Goal: Book appointment/travel/reservation

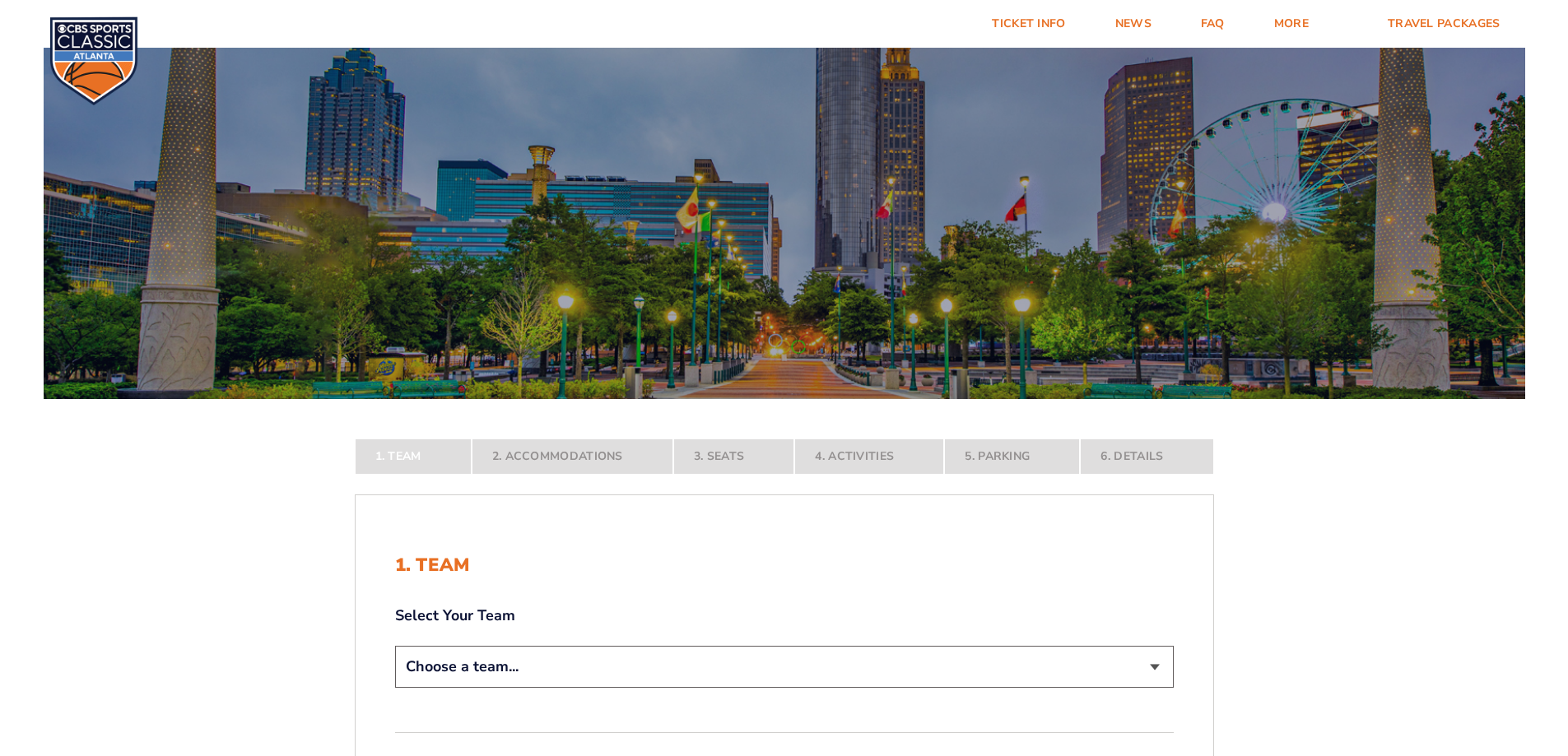
scroll to position [164, 0]
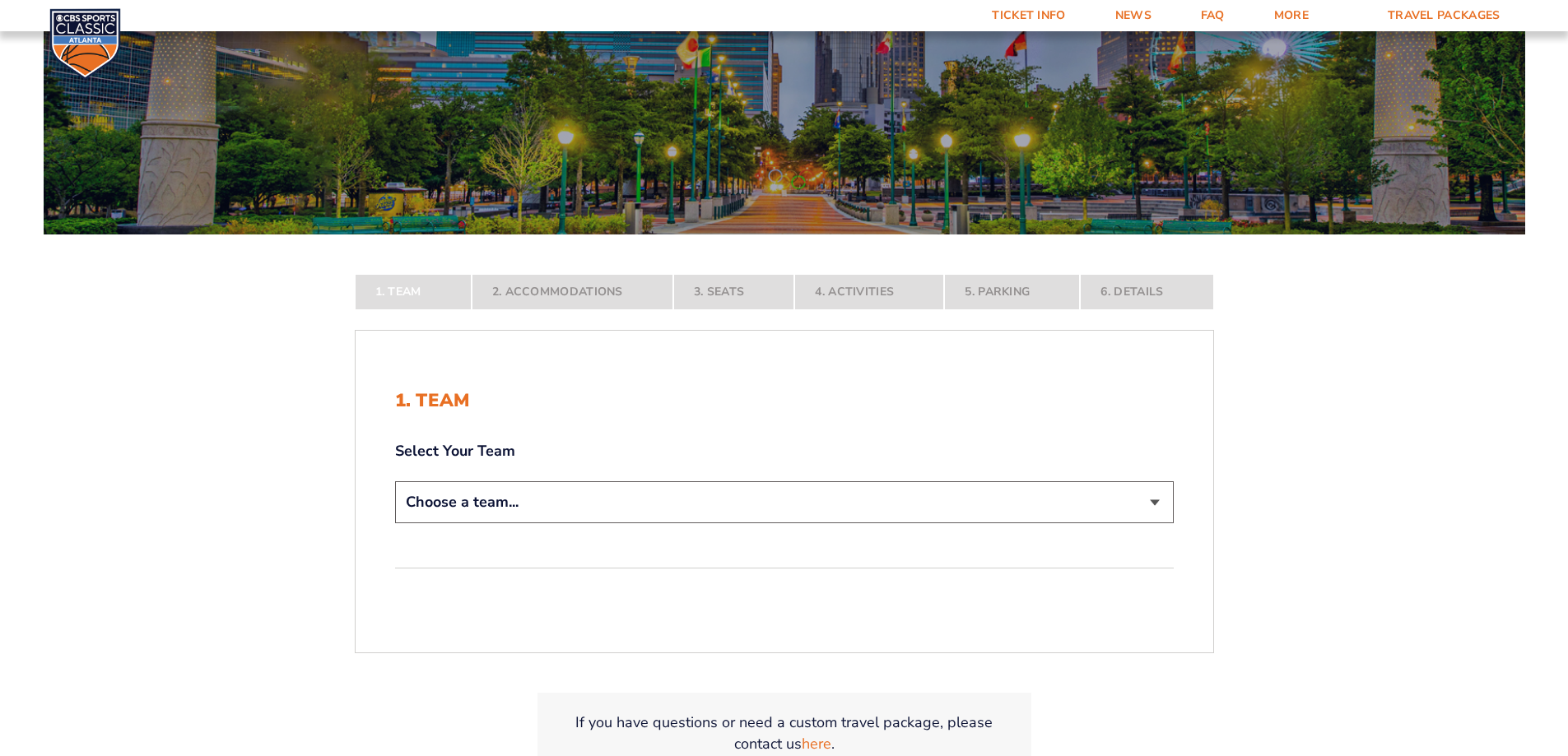
click at [1079, 508] on select "Choose a team... [US_STATE] Wildcats [US_STATE] State Buckeyes [US_STATE] Tar H…" at bounding box center [784, 502] width 779 height 42
select select "12956"
click at [395, 523] on select "Choose a team... [US_STATE] Wildcats [US_STATE] State Buckeyes [US_STATE] Tar H…" at bounding box center [784, 502] width 779 height 42
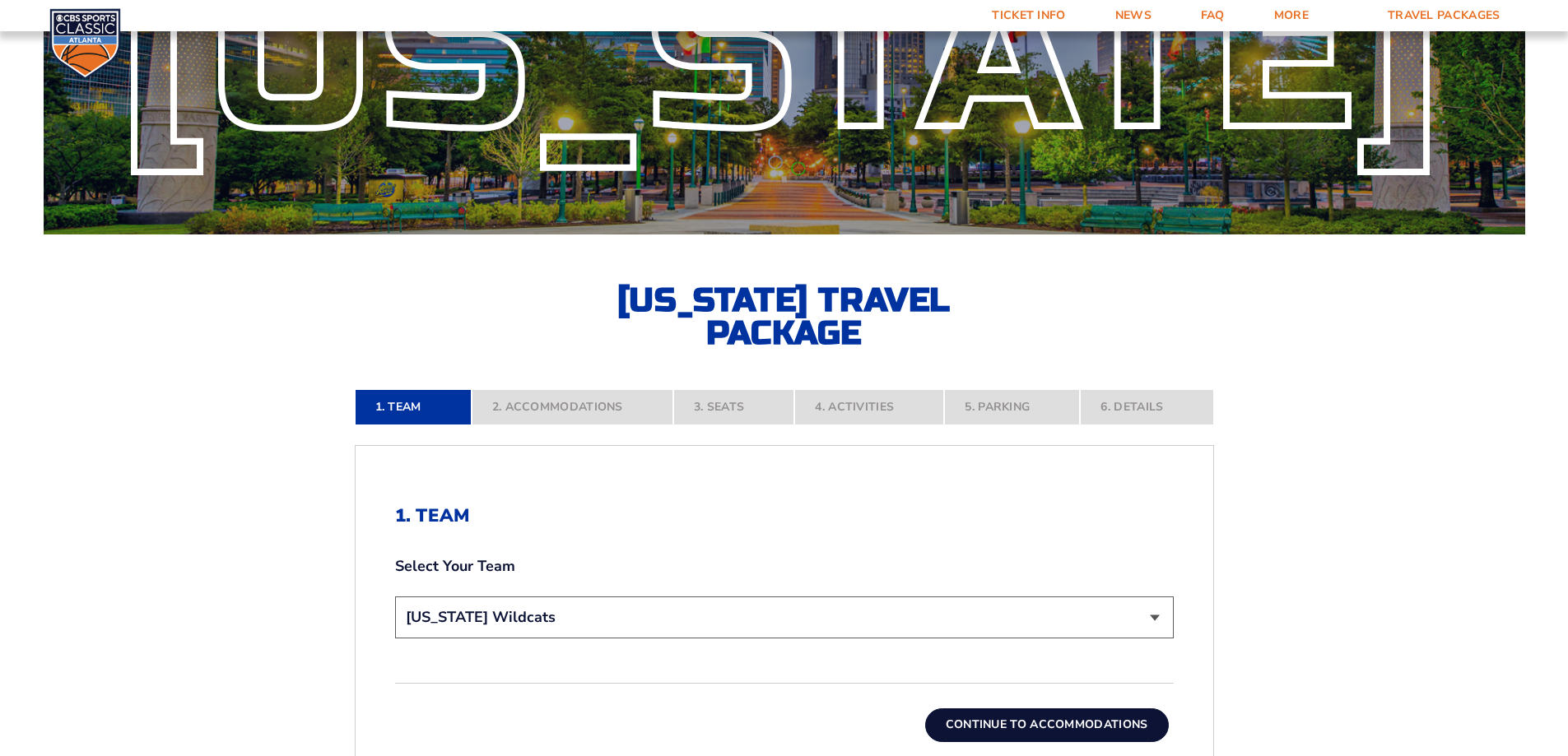
scroll to position [329, 0]
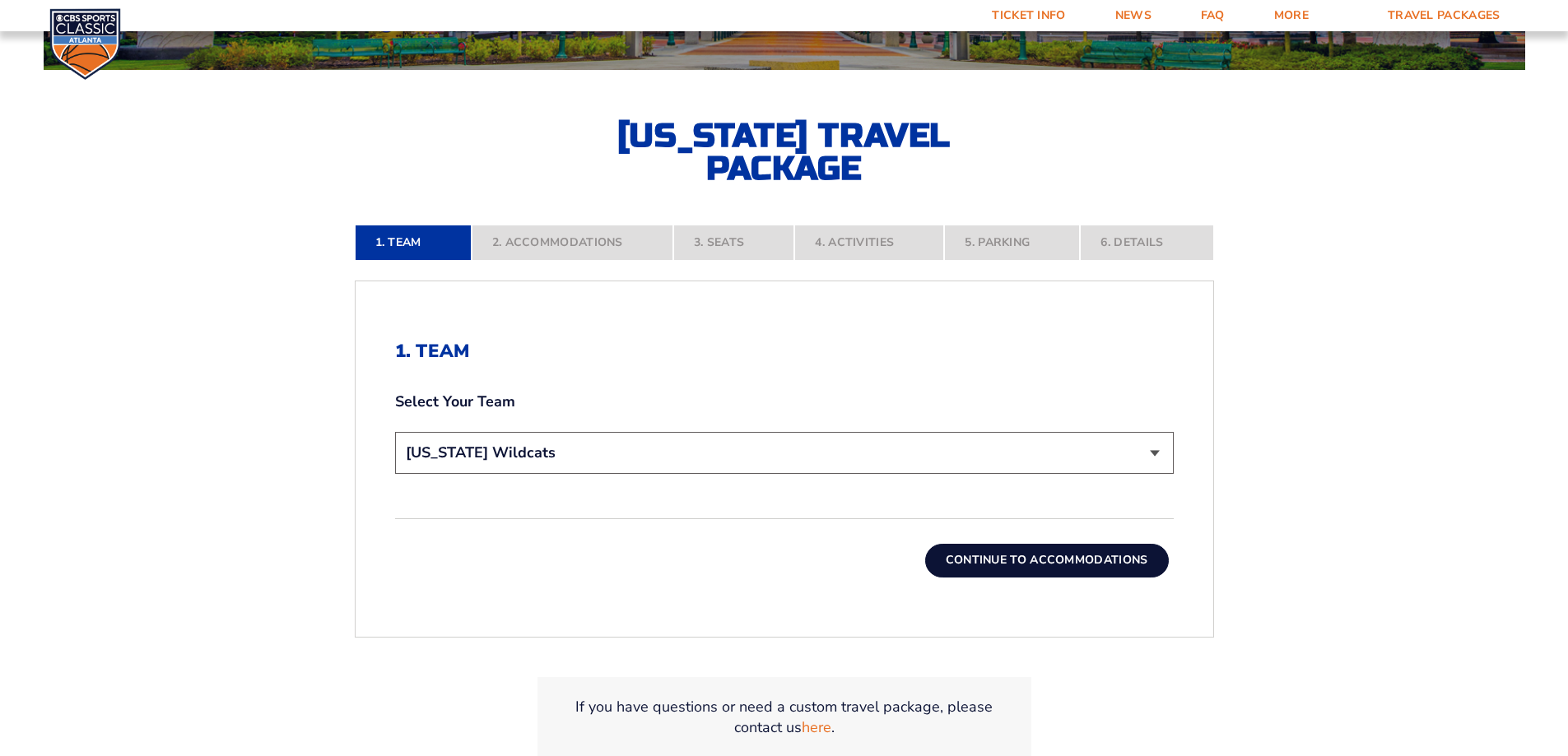
click at [998, 570] on button "Continue To Accommodations" at bounding box center [1046, 560] width 244 height 33
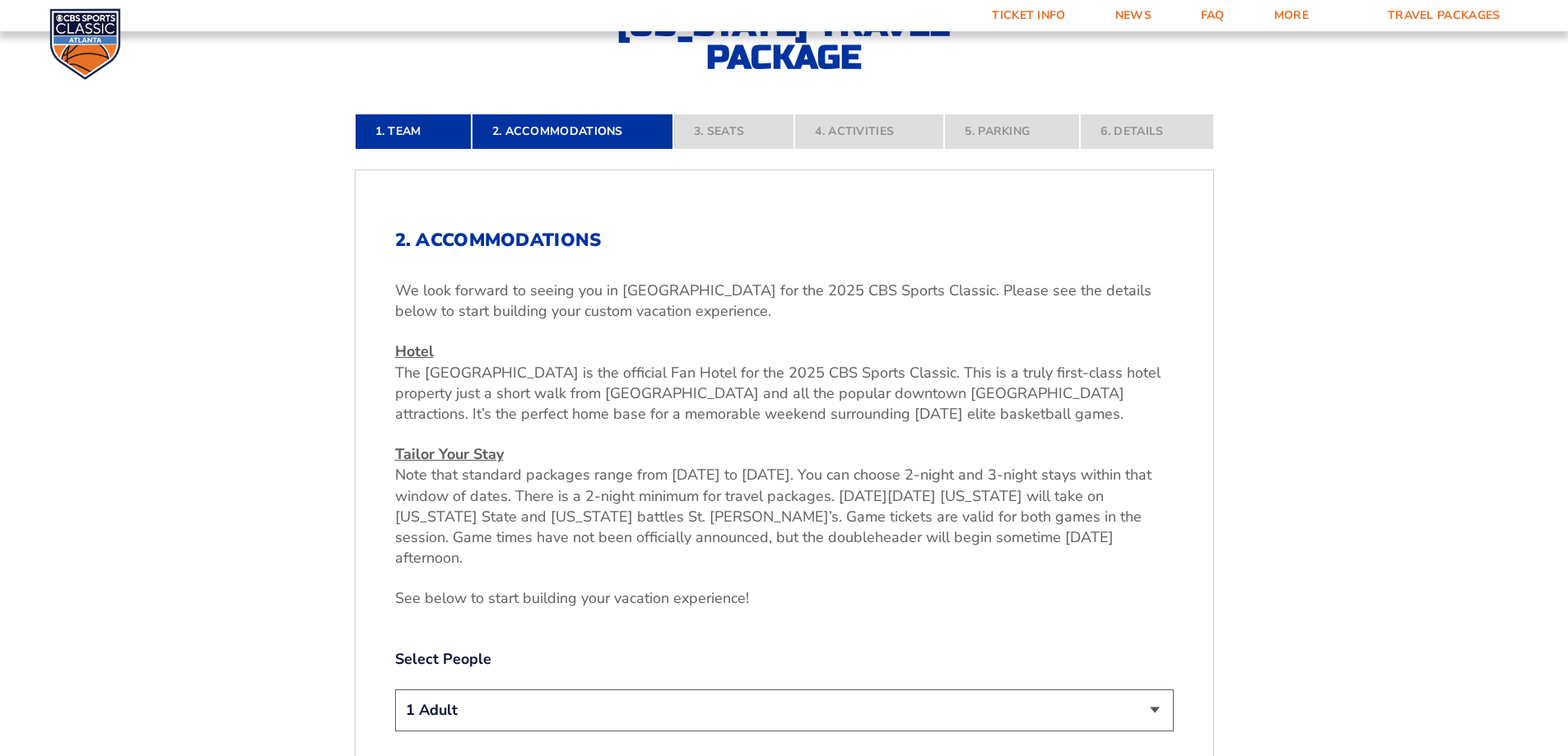
scroll to position [605, 0]
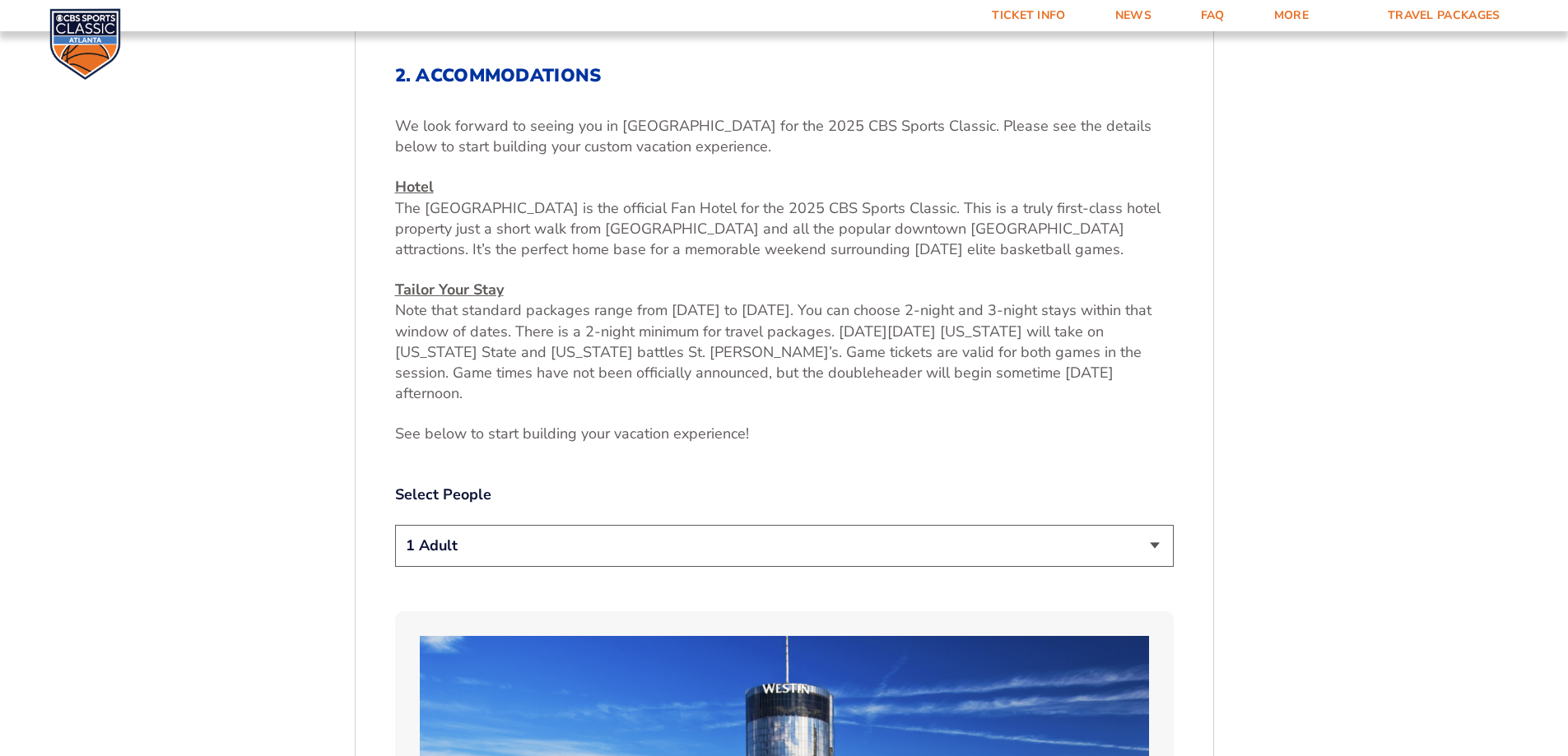
click at [596, 525] on select "1 Adult 2 Adults 3 Adults 4 Adults 2 Adults + 1 Child 2 Adults + 2 Children 2 A…" at bounding box center [784, 545] width 779 height 42
click at [395, 525] on select "1 Adult 2 Adults 3 Adults 4 Adults 2 Adults + 1 Child 2 Adults + 2 Children 2 A…" at bounding box center [784, 545] width 779 height 42
click at [460, 525] on select "1 Adult 2 Adults 3 Adults 4 Adults 2 Adults + 1 Child 2 Adults + 2 Children 2 A…" at bounding box center [784, 545] width 779 height 42
select select "2 Adults"
click at [395, 525] on select "1 Adult 2 Adults 3 Adults 4 Adults 2 Adults + 1 Child 2 Adults + 2 Children 2 A…" at bounding box center [784, 545] width 779 height 42
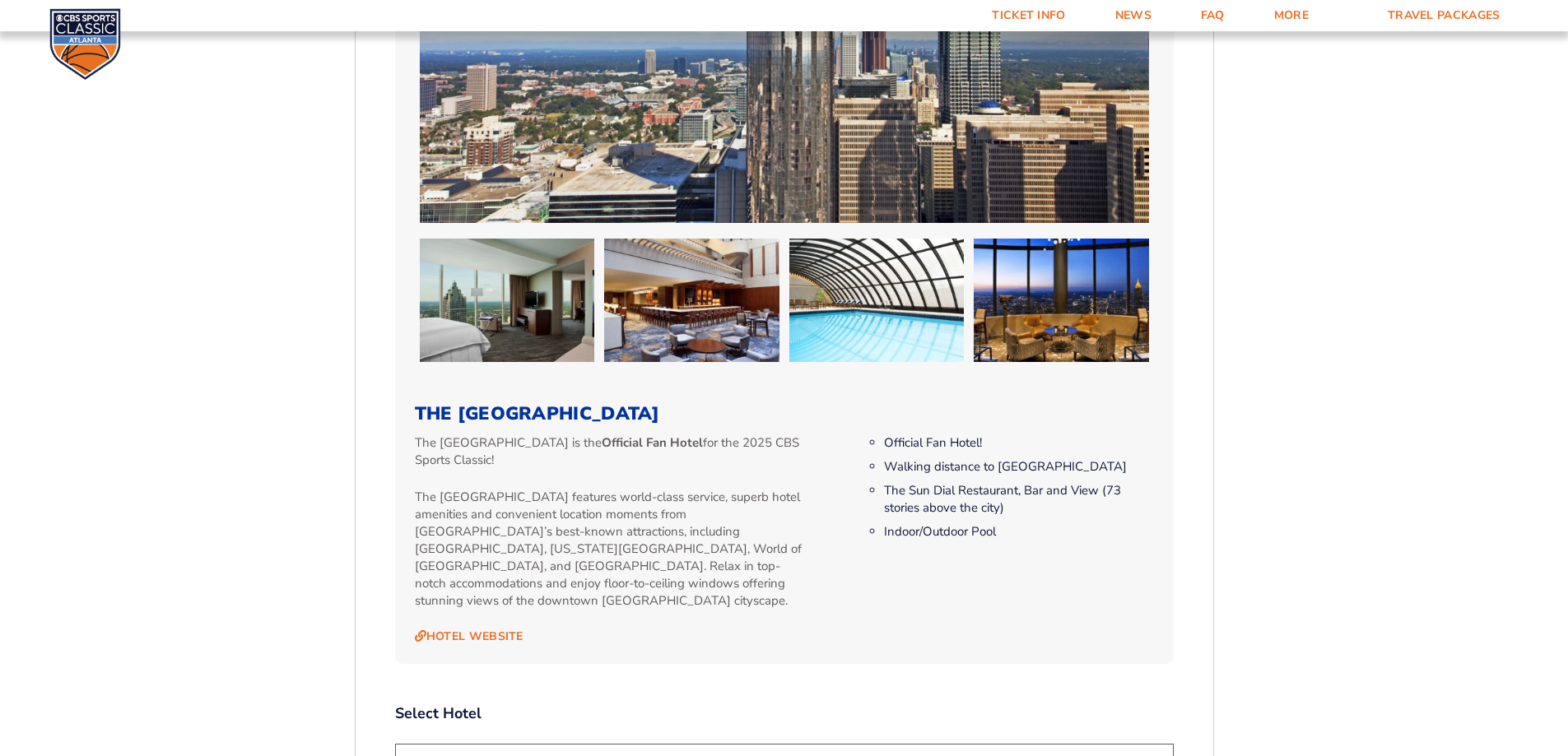
scroll to position [1592, 0]
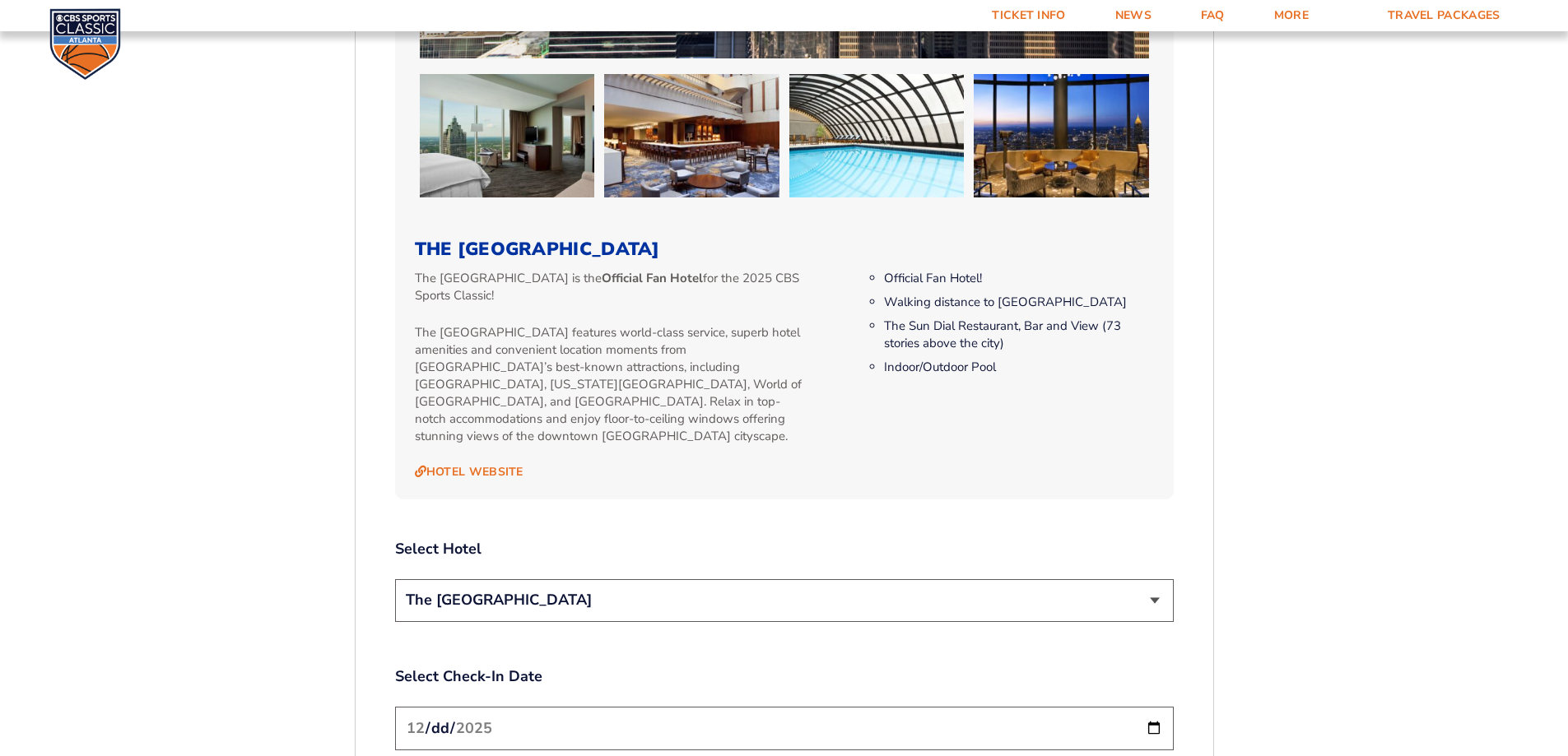
click at [508, 579] on select "The [GEOGRAPHIC_DATA]" at bounding box center [784, 600] width 779 height 42
drag, startPoint x: 484, startPoint y: 568, endPoint x: 470, endPoint y: 560, distance: 16.1
click at [482, 579] on select "The [GEOGRAPHIC_DATA]" at bounding box center [784, 600] width 779 height 42
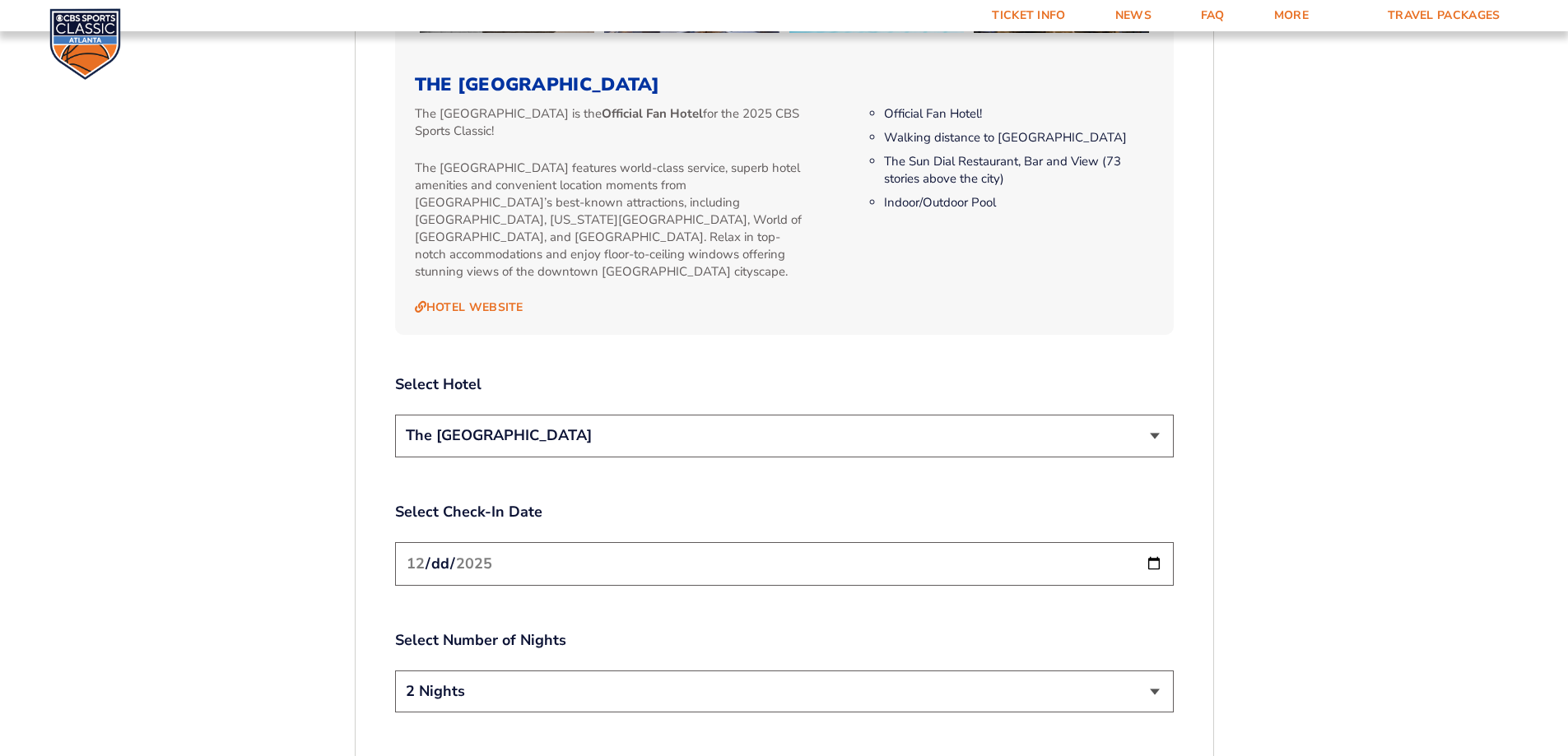
scroll to position [1839, 0]
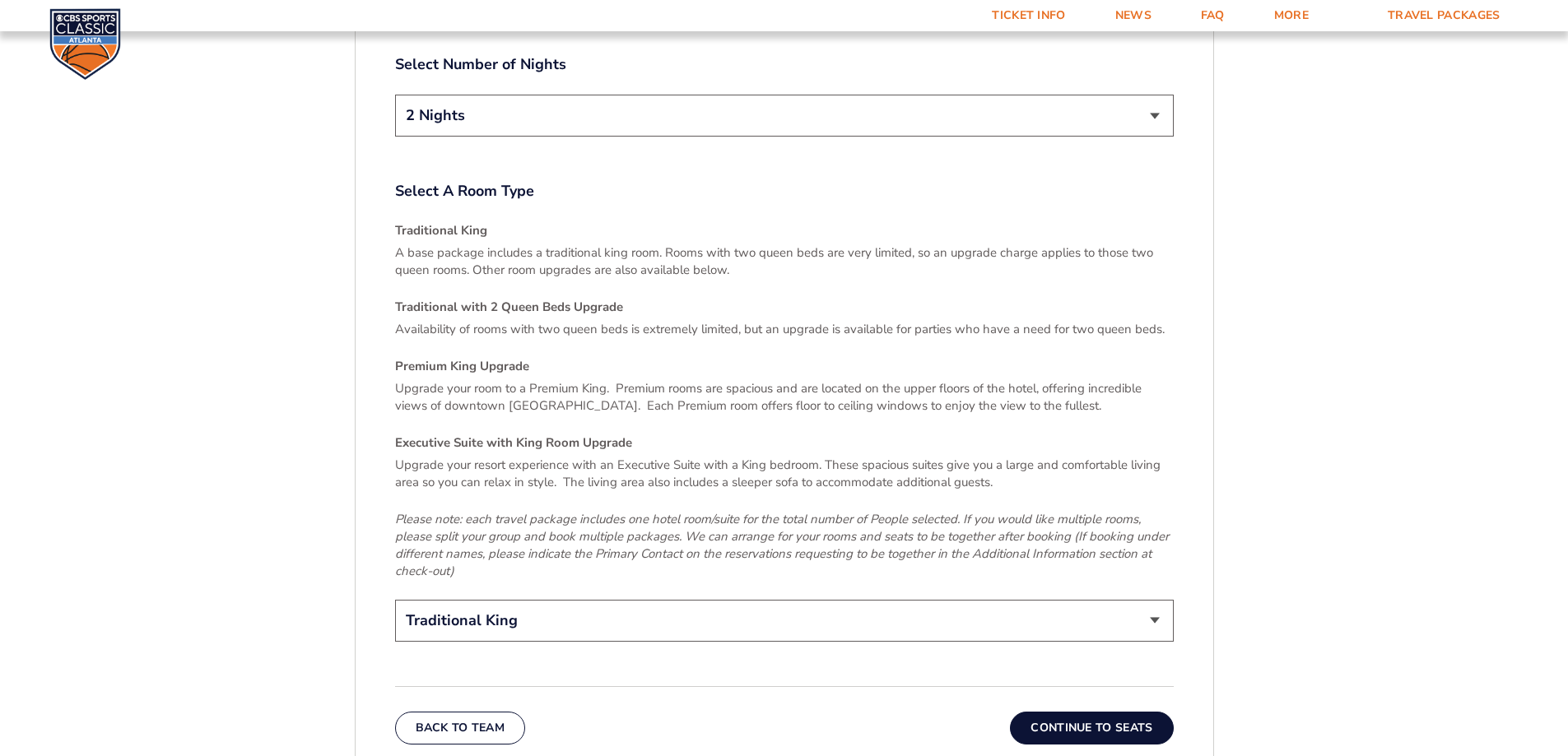
scroll to position [2415, 0]
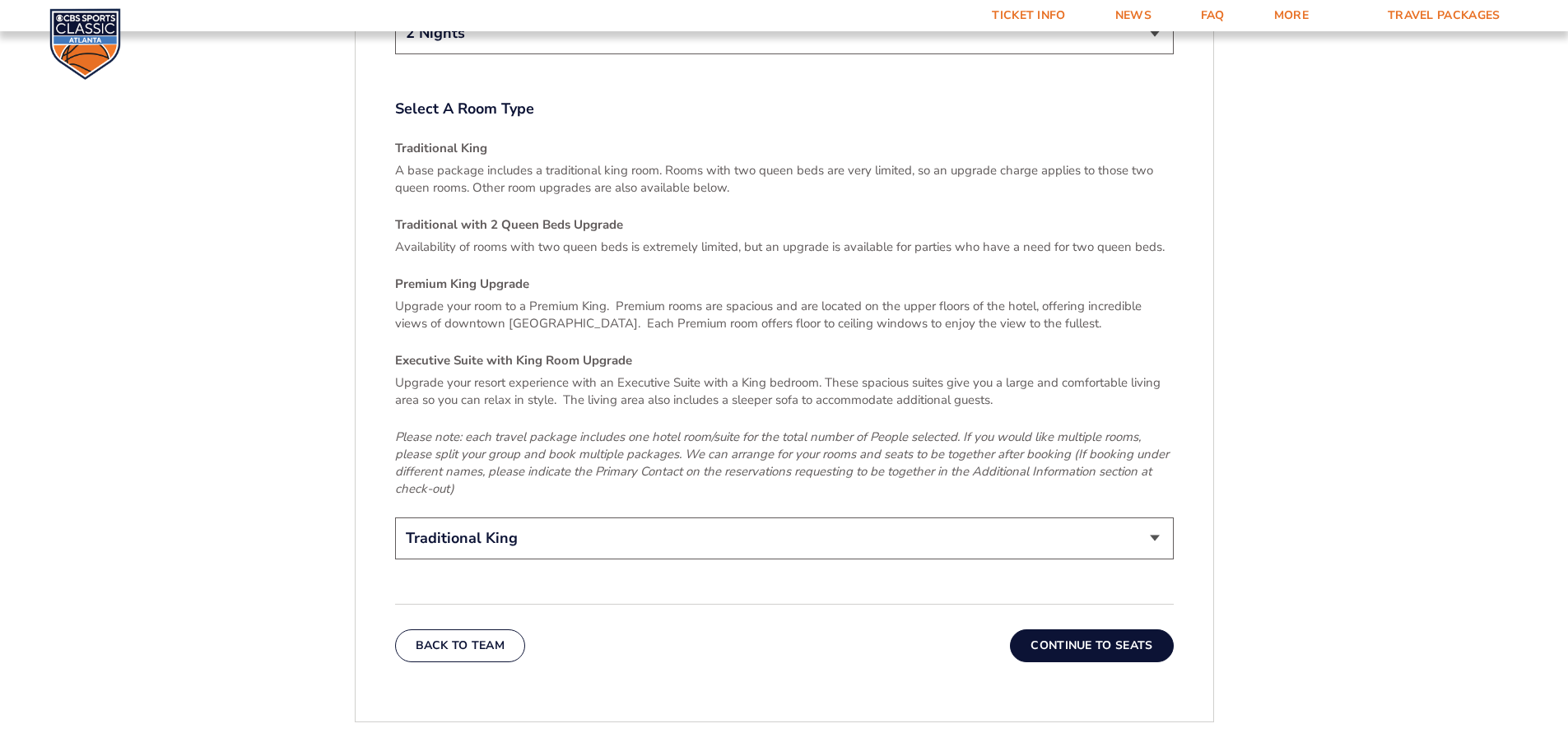
click at [510, 517] on select "Traditional King Traditional with 2 Queen Beds Upgrade (+$45 per night) Premium…" at bounding box center [784, 538] width 779 height 42
select select "Traditional with 2 Queen Beds Upgrade"
click at [395, 517] on select "Traditional King Traditional with 2 Queen Beds Upgrade (+$45 per night) Premium…" at bounding box center [784, 538] width 779 height 42
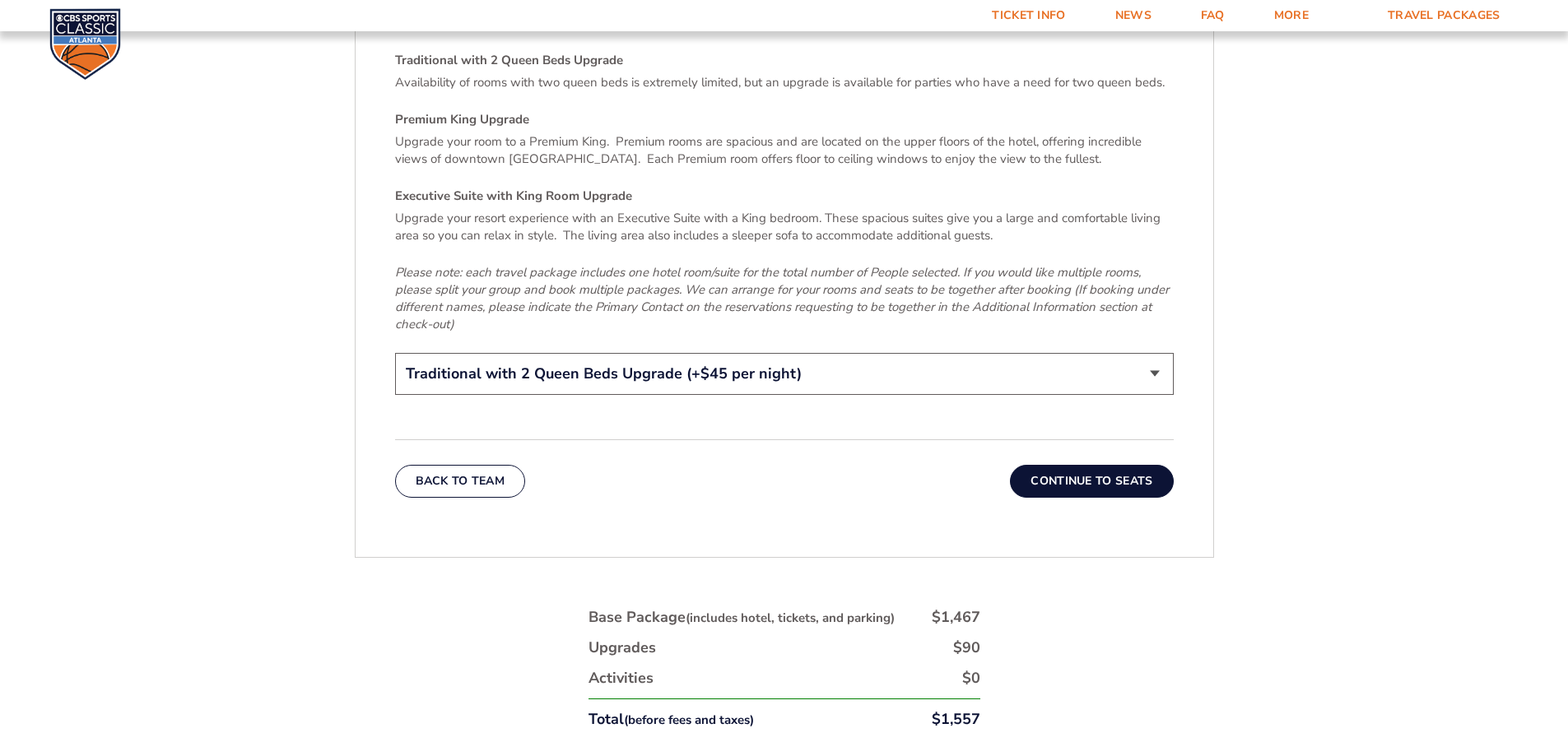
scroll to position [2662, 0]
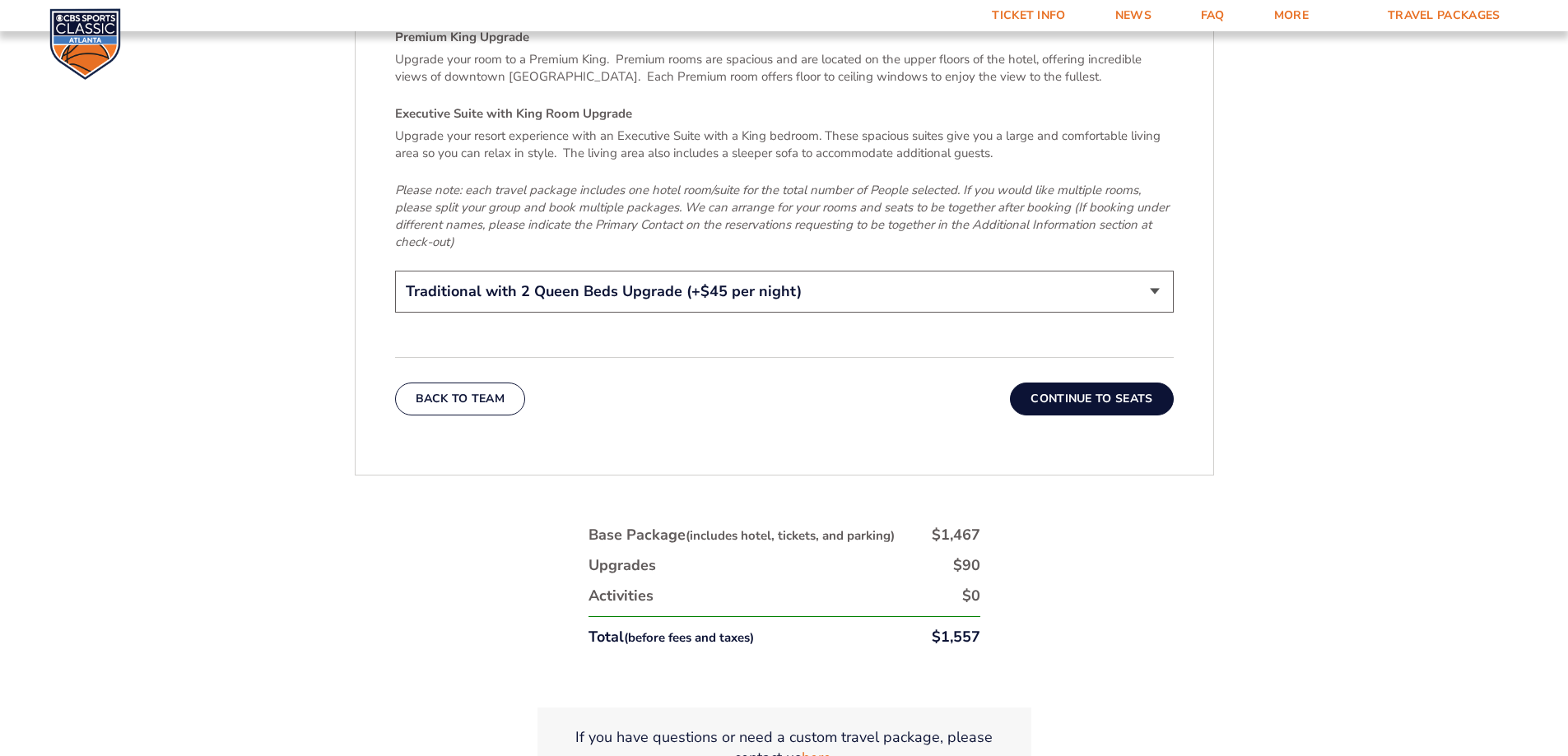
click at [1056, 383] on button "Continue To Seats" at bounding box center [1091, 399] width 163 height 33
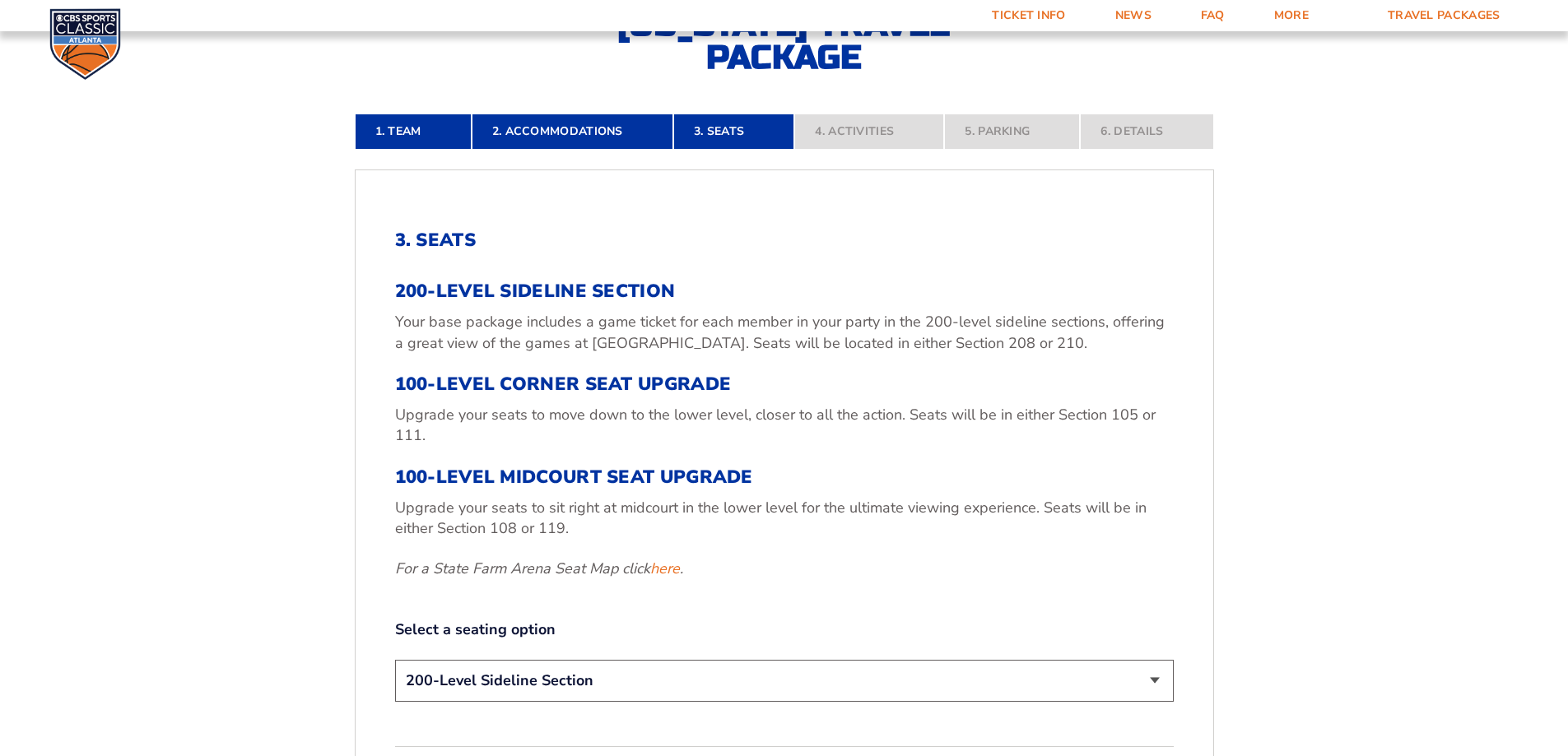
scroll to position [605, 0]
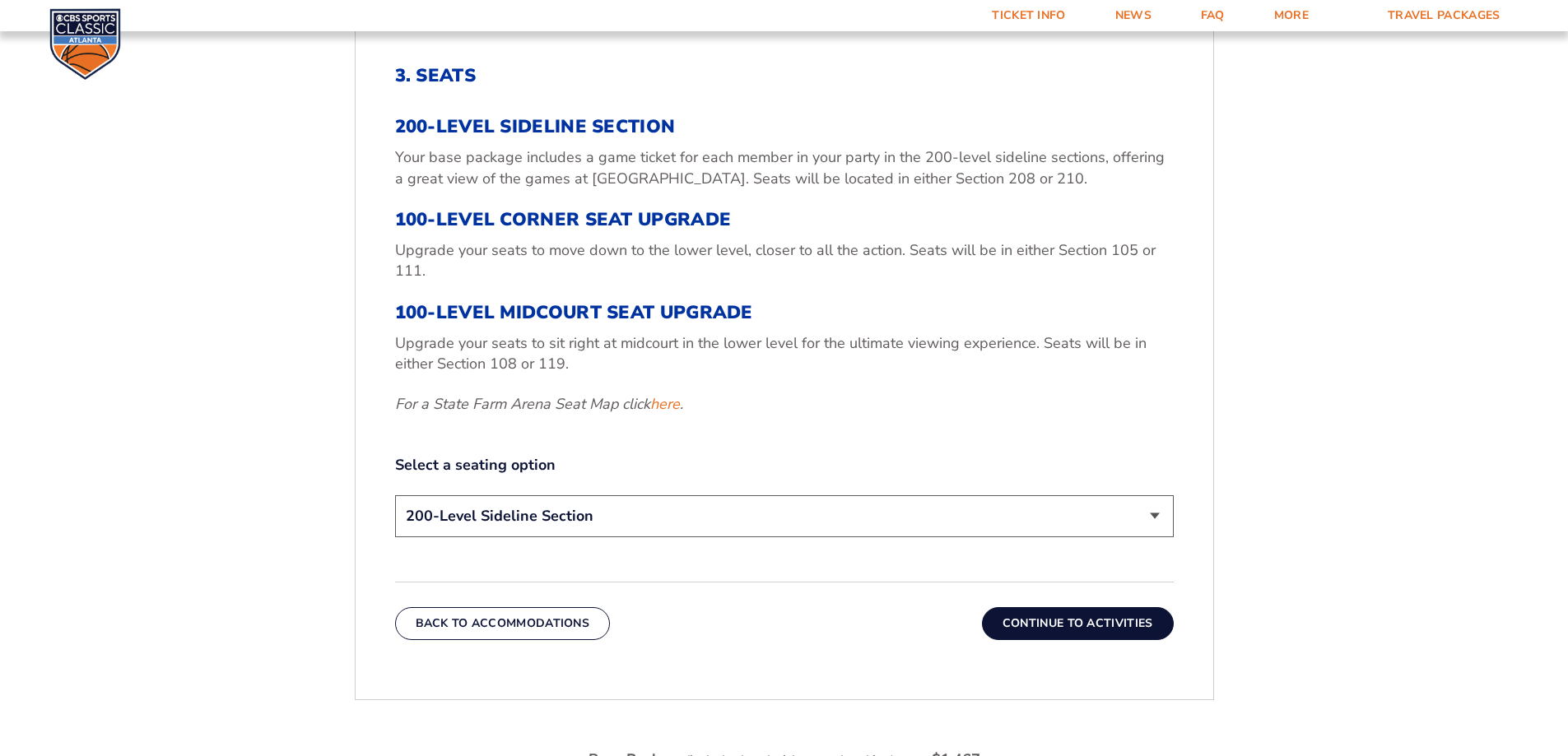
click at [601, 516] on select "200-Level Sideline Section 100-Level Corner Seat Upgrade (+$120 per person) 100…" at bounding box center [784, 516] width 779 height 42
click at [1033, 635] on button "Continue To Activities" at bounding box center [1078, 624] width 192 height 33
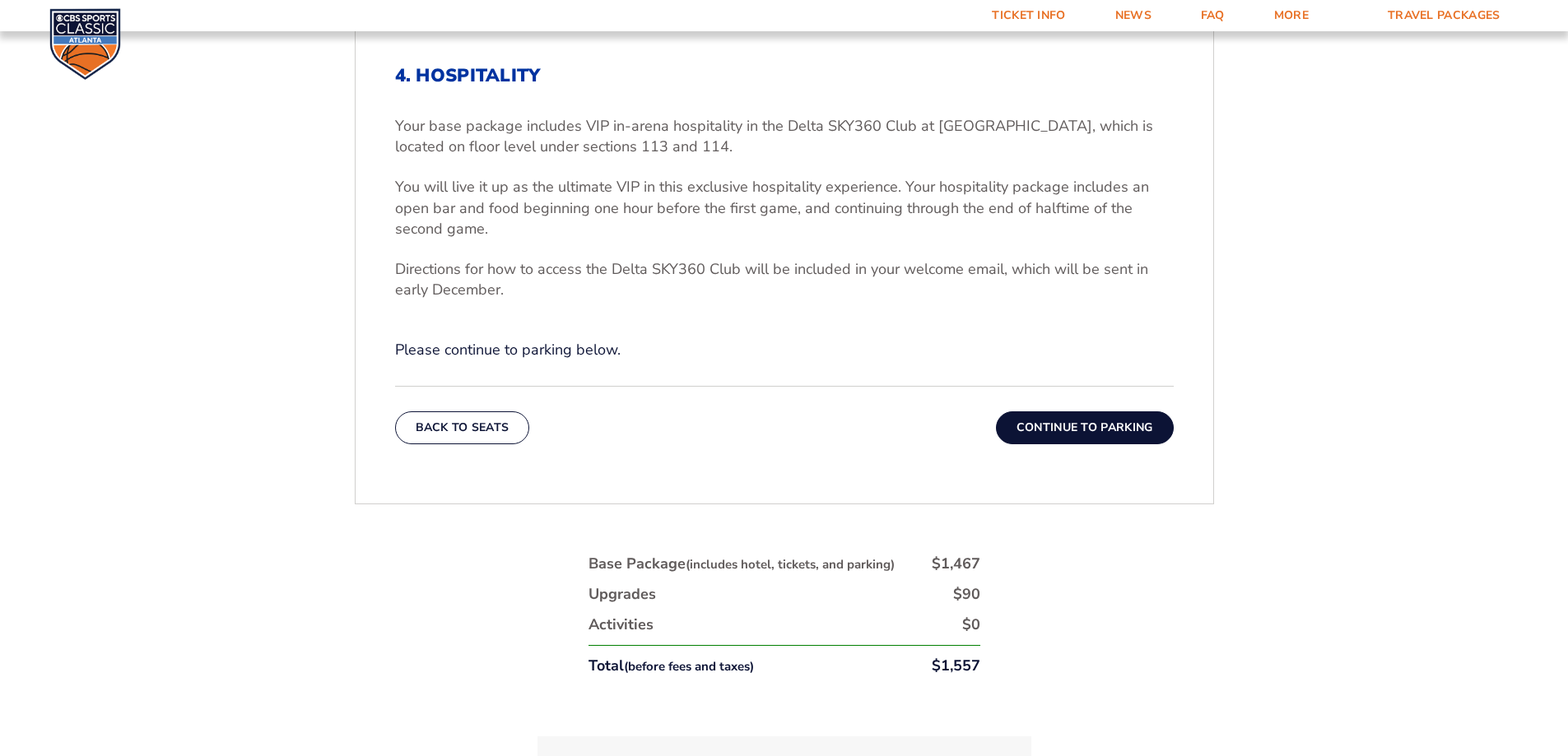
click at [1018, 439] on button "Continue To Parking" at bounding box center [1084, 428] width 178 height 33
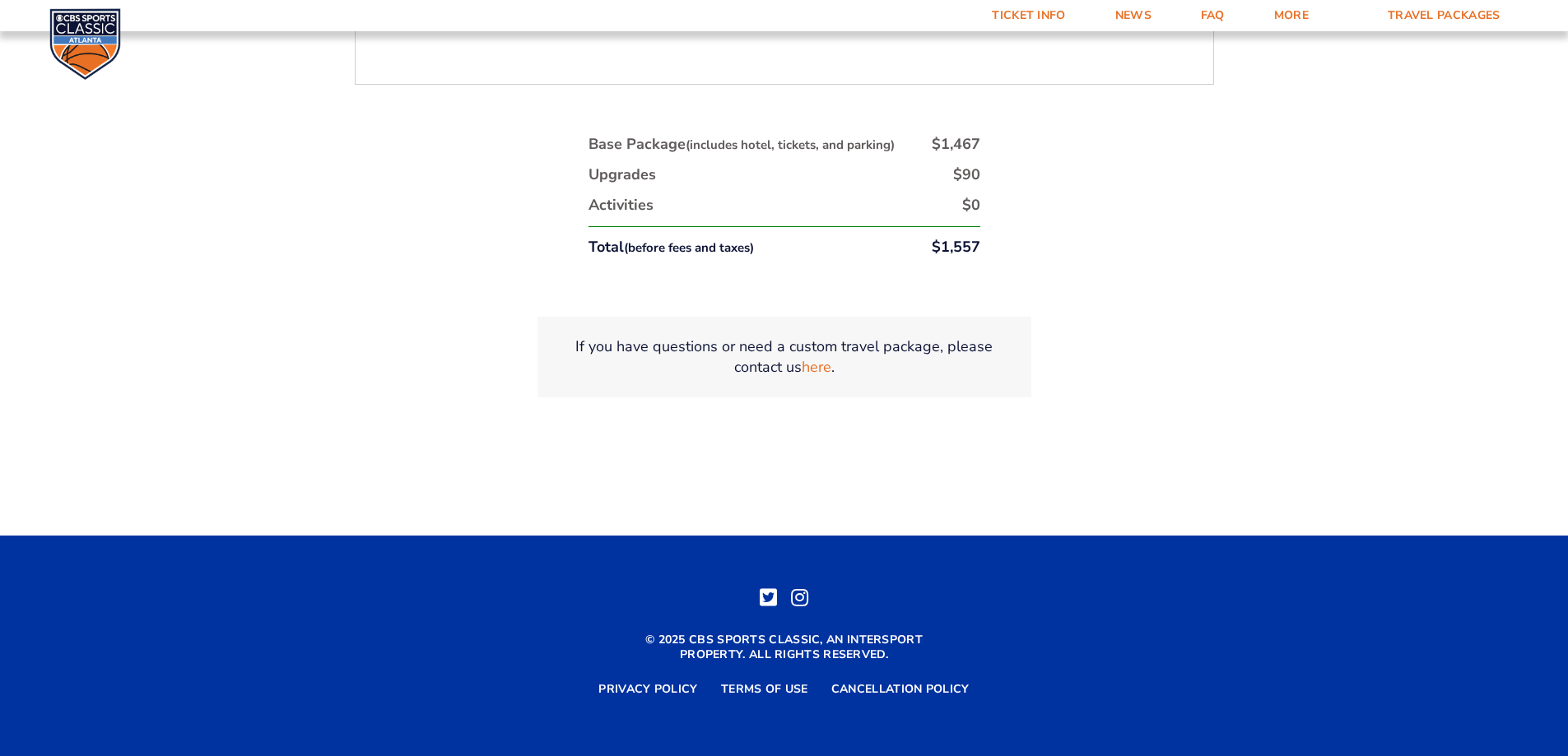
scroll to position [340, 0]
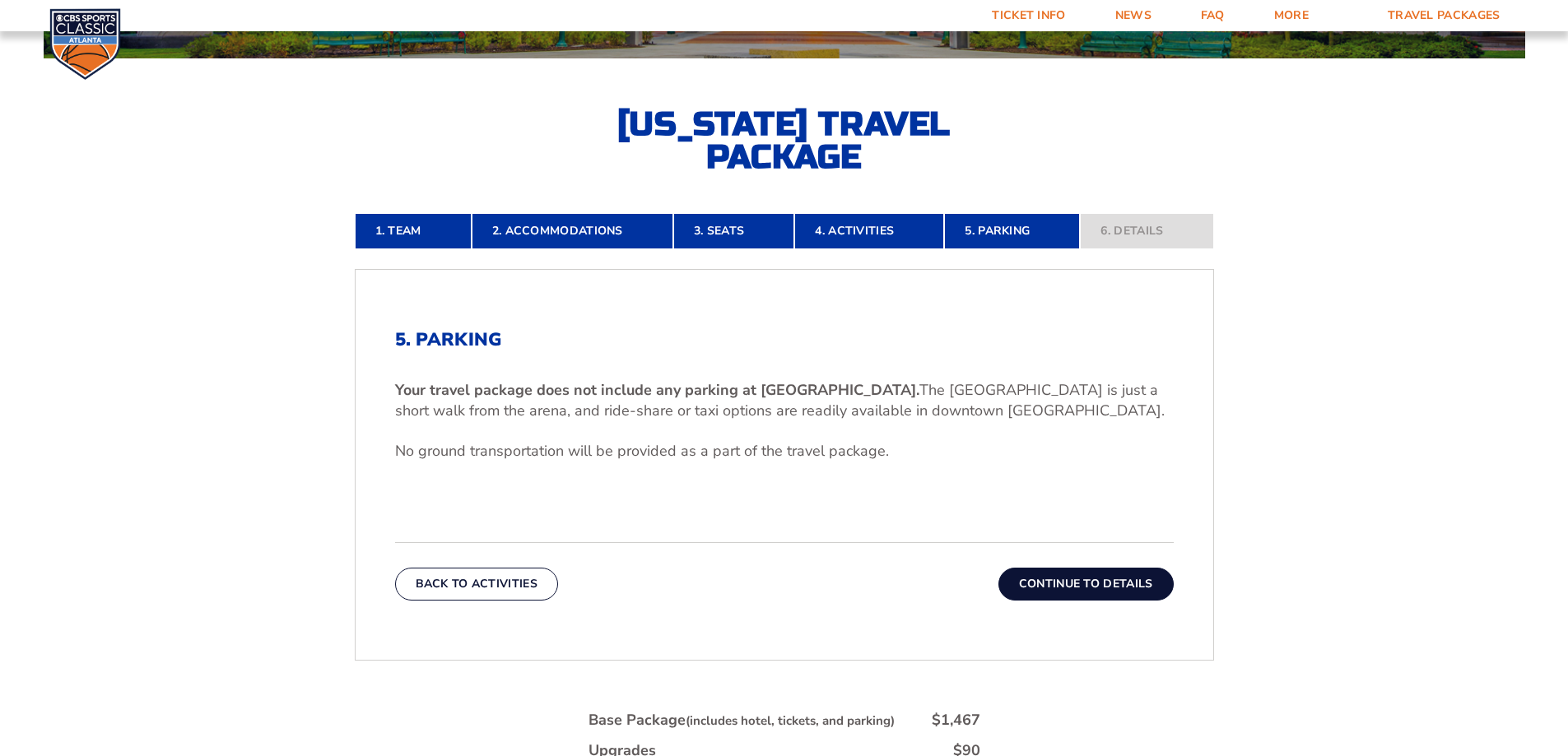
click at [1037, 564] on div "Back To Activities Continue To Details" at bounding box center [784, 571] width 779 height 59
click at [1041, 589] on button "Continue To Details" at bounding box center [1086, 584] width 175 height 33
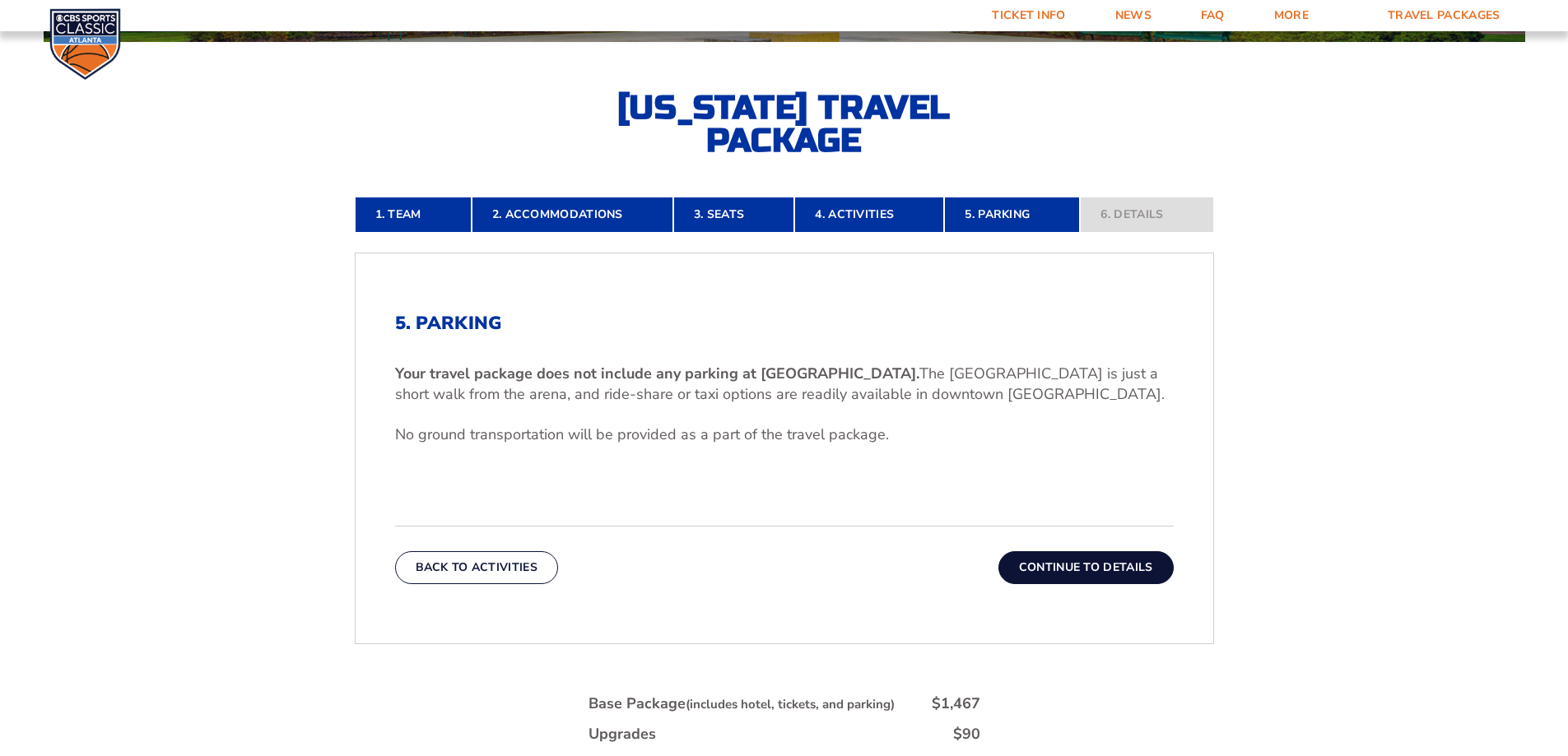
scroll to position [358, 0]
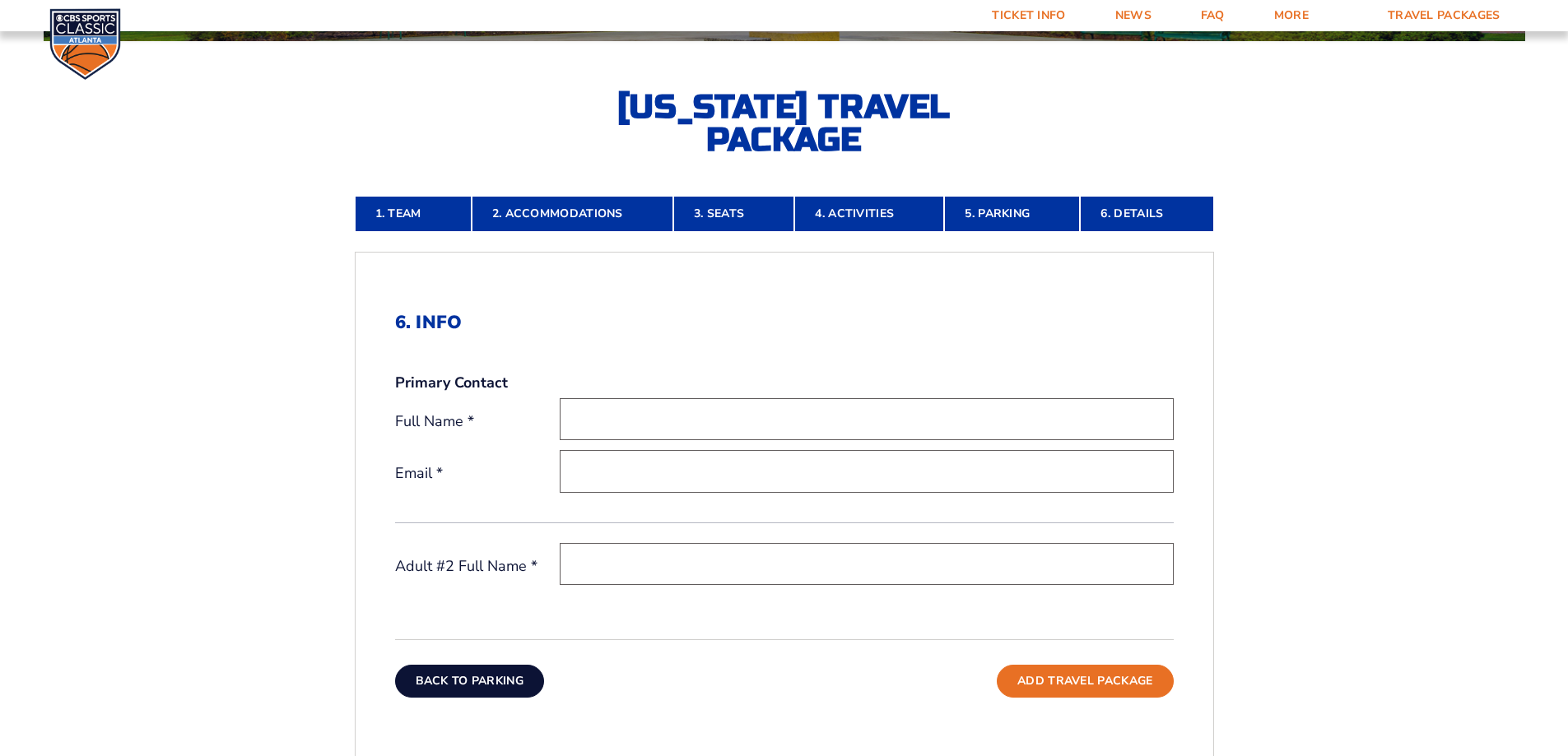
click at [475, 684] on button "Back To Parking" at bounding box center [469, 682] width 150 height 33
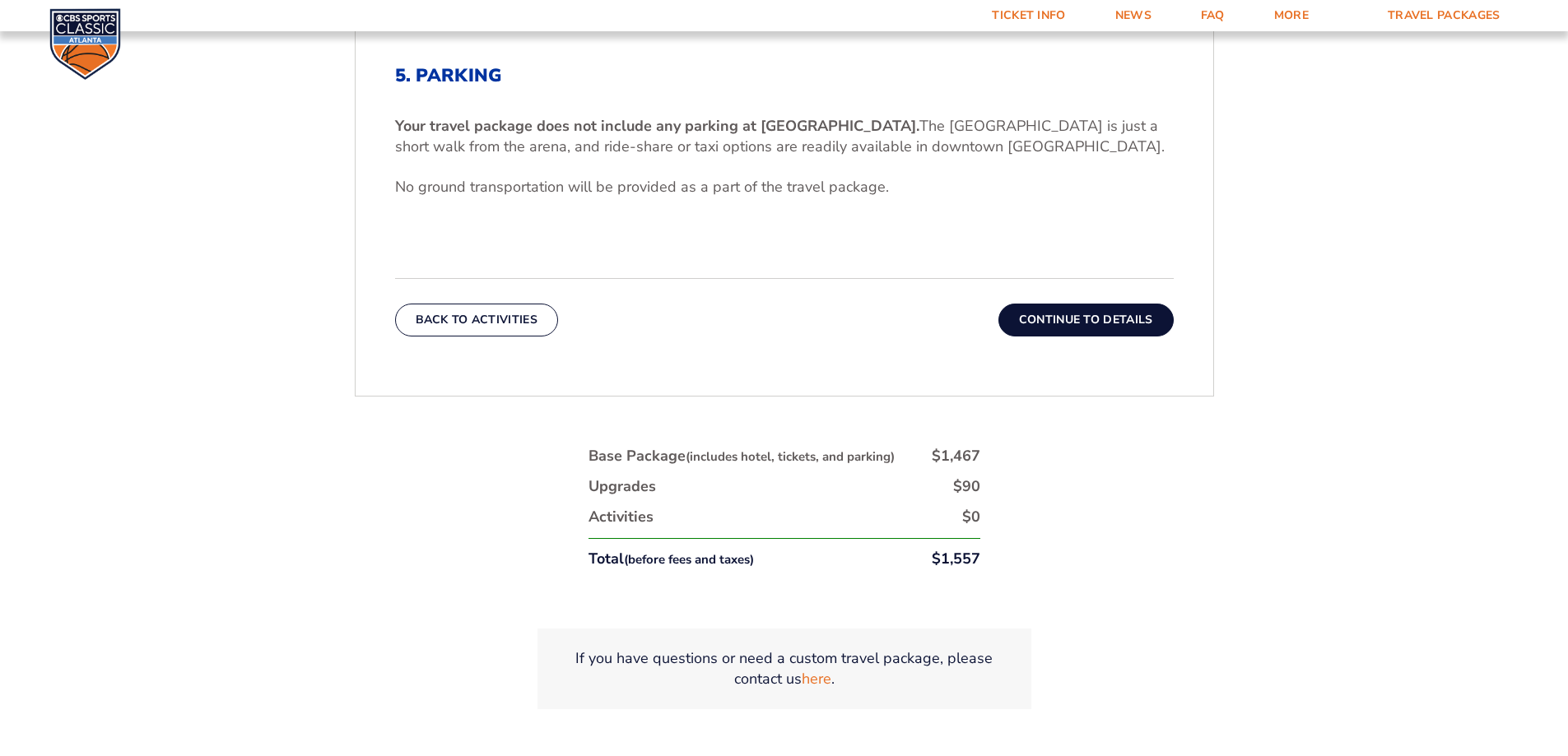
scroll to position [687, 0]
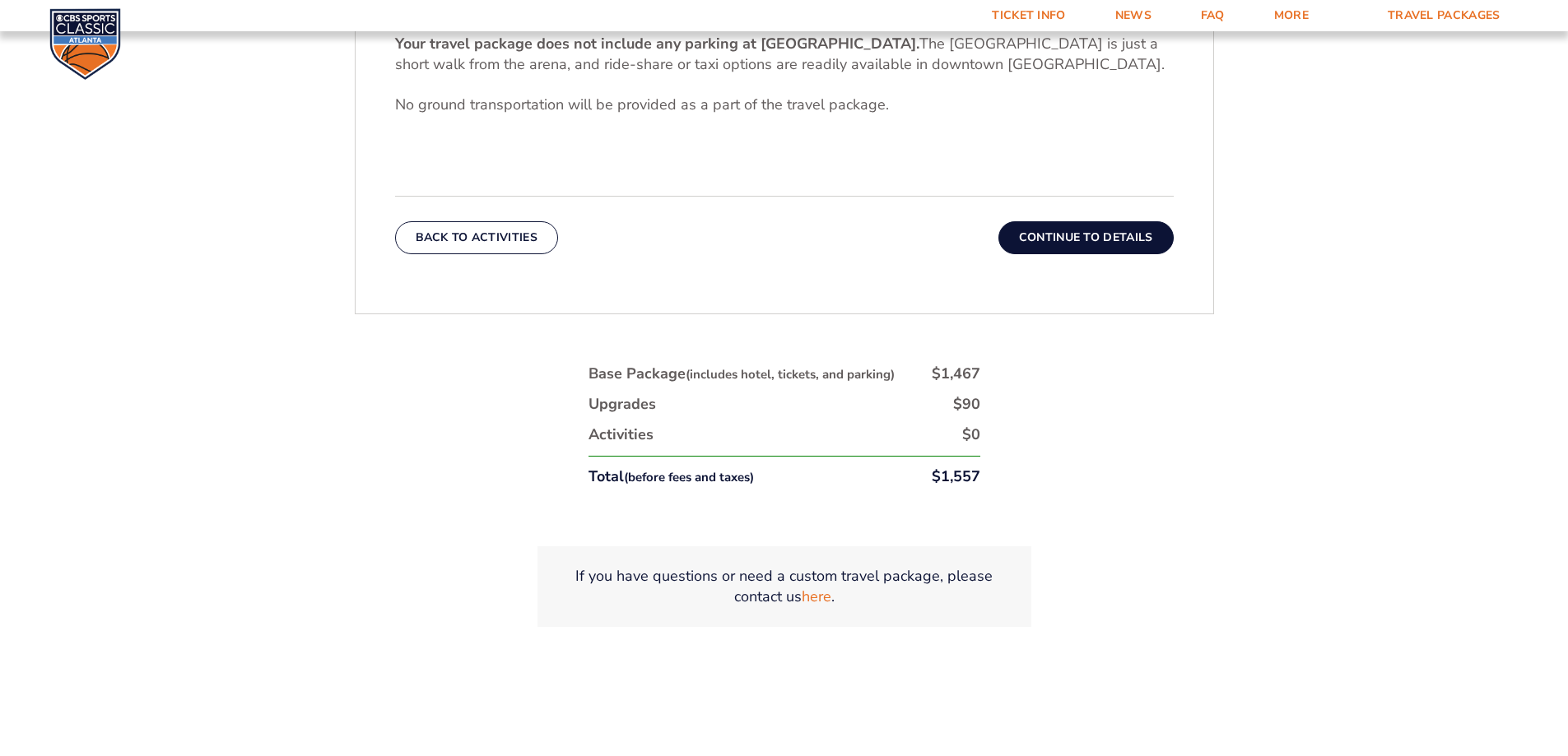
click at [446, 571] on div "1. Team 2. Accommodations 3. Seats 4. Activities 5. Parking 6. Details 1. Team …" at bounding box center [784, 267] width 938 height 880
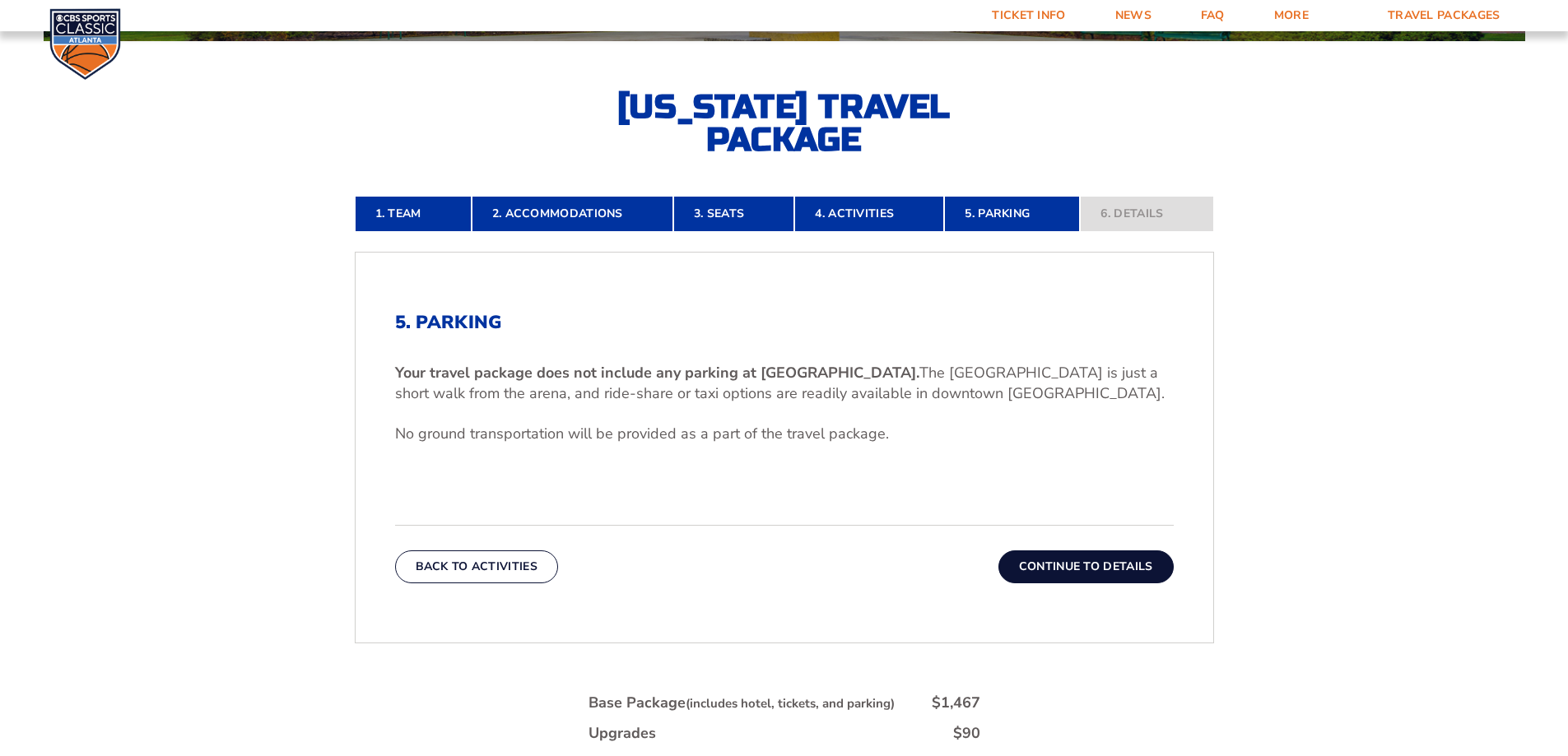
scroll to position [276, 0]
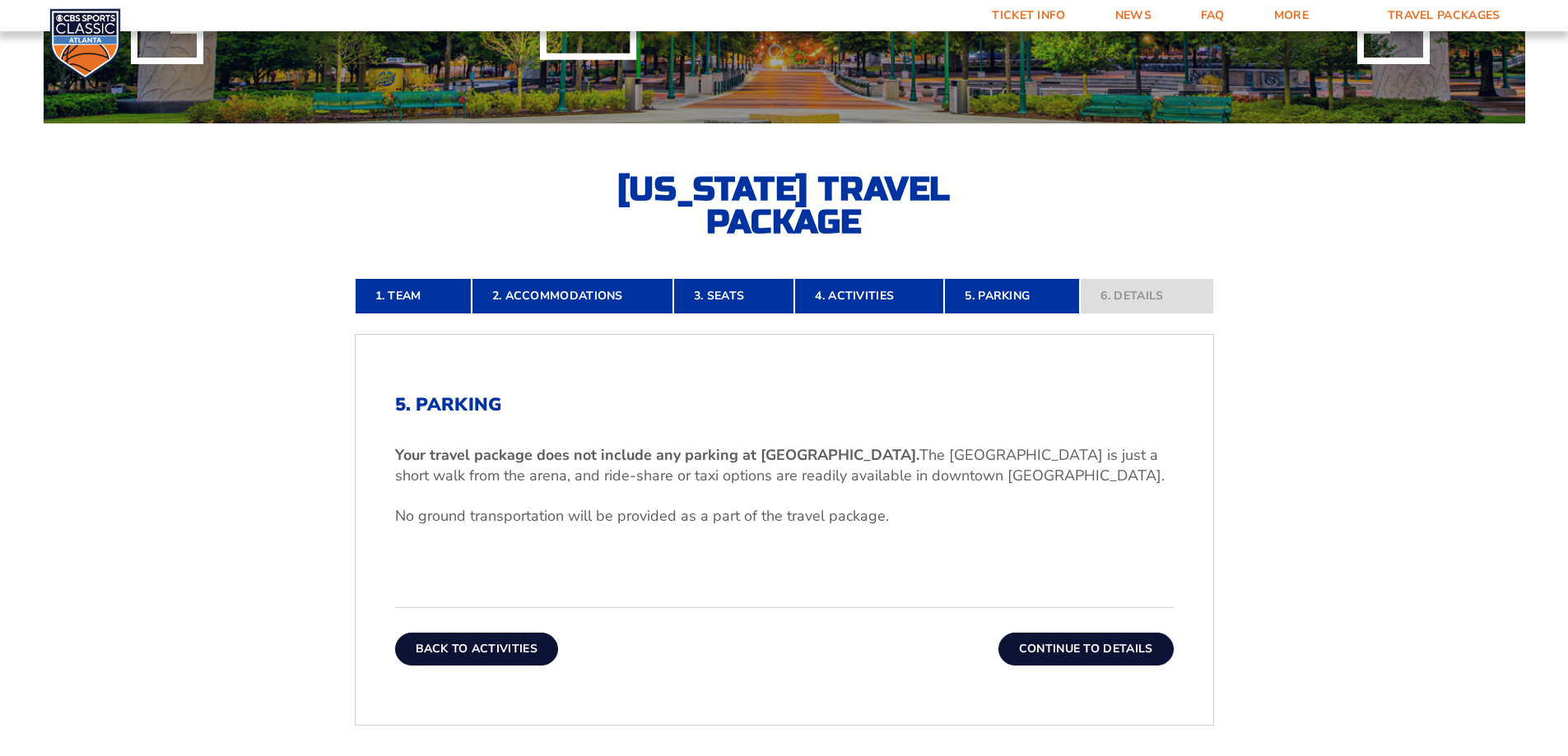
click at [496, 655] on button "Back To Activities" at bounding box center [476, 649] width 163 height 33
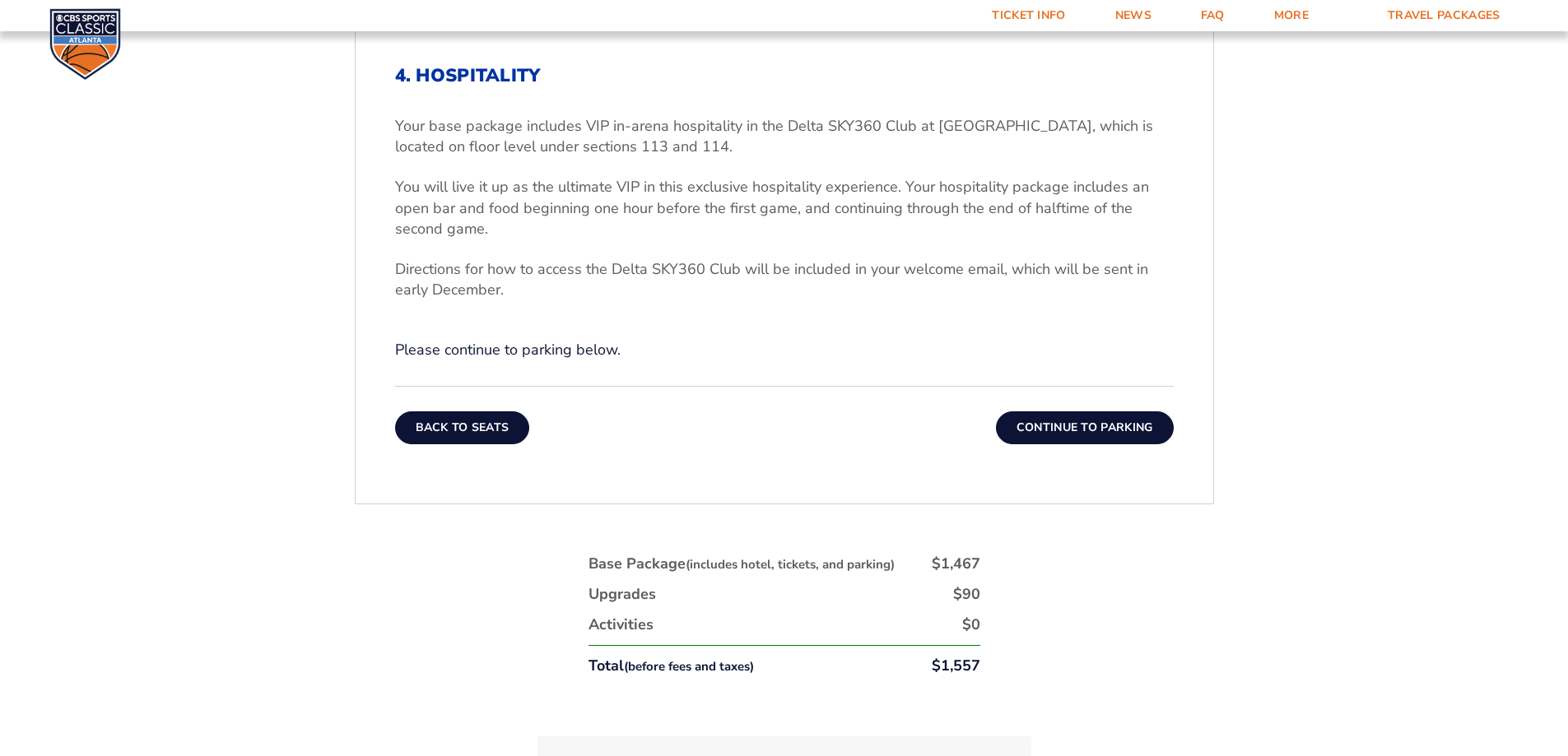
click at [464, 419] on button "Back To Seats" at bounding box center [462, 428] width 135 height 33
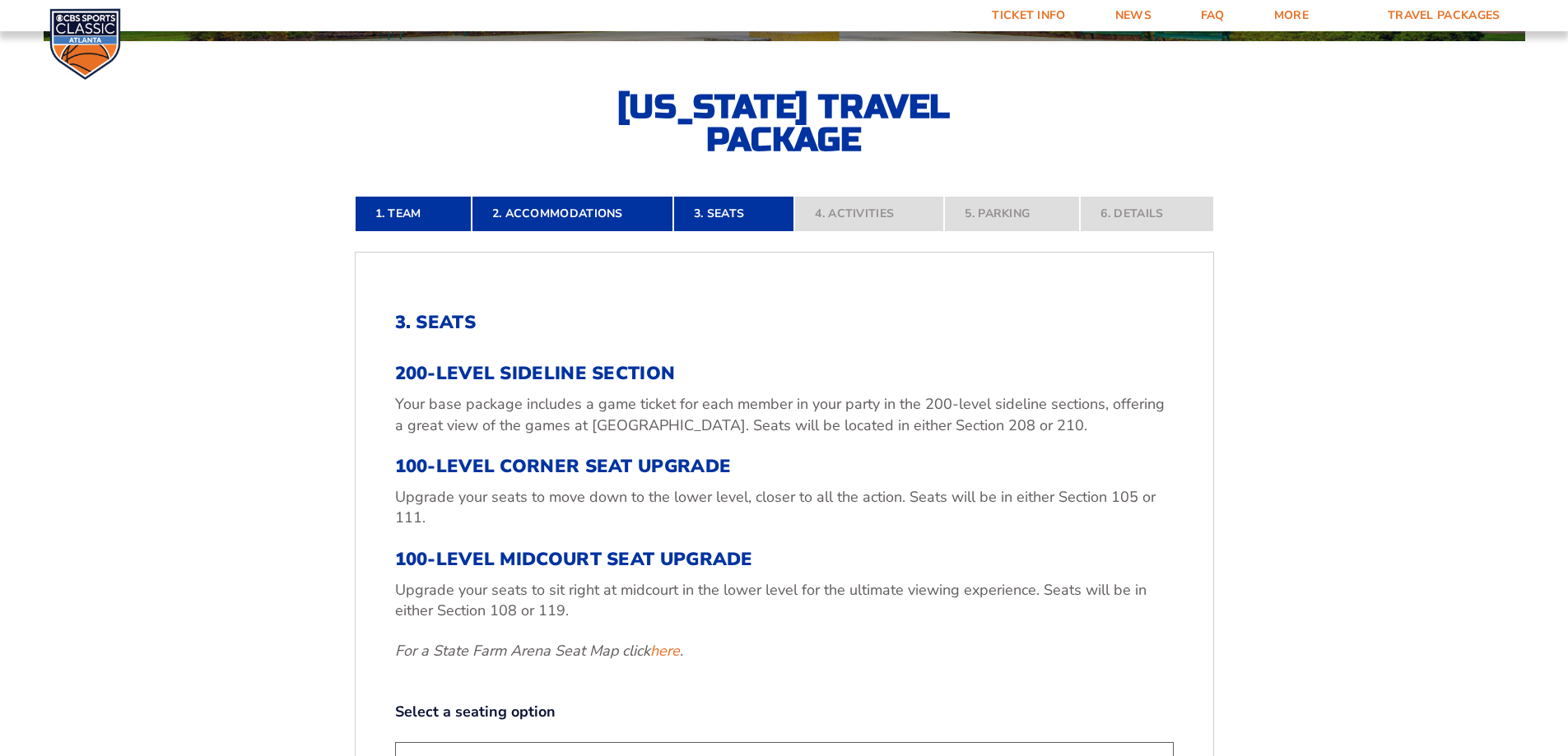
scroll to position [605, 0]
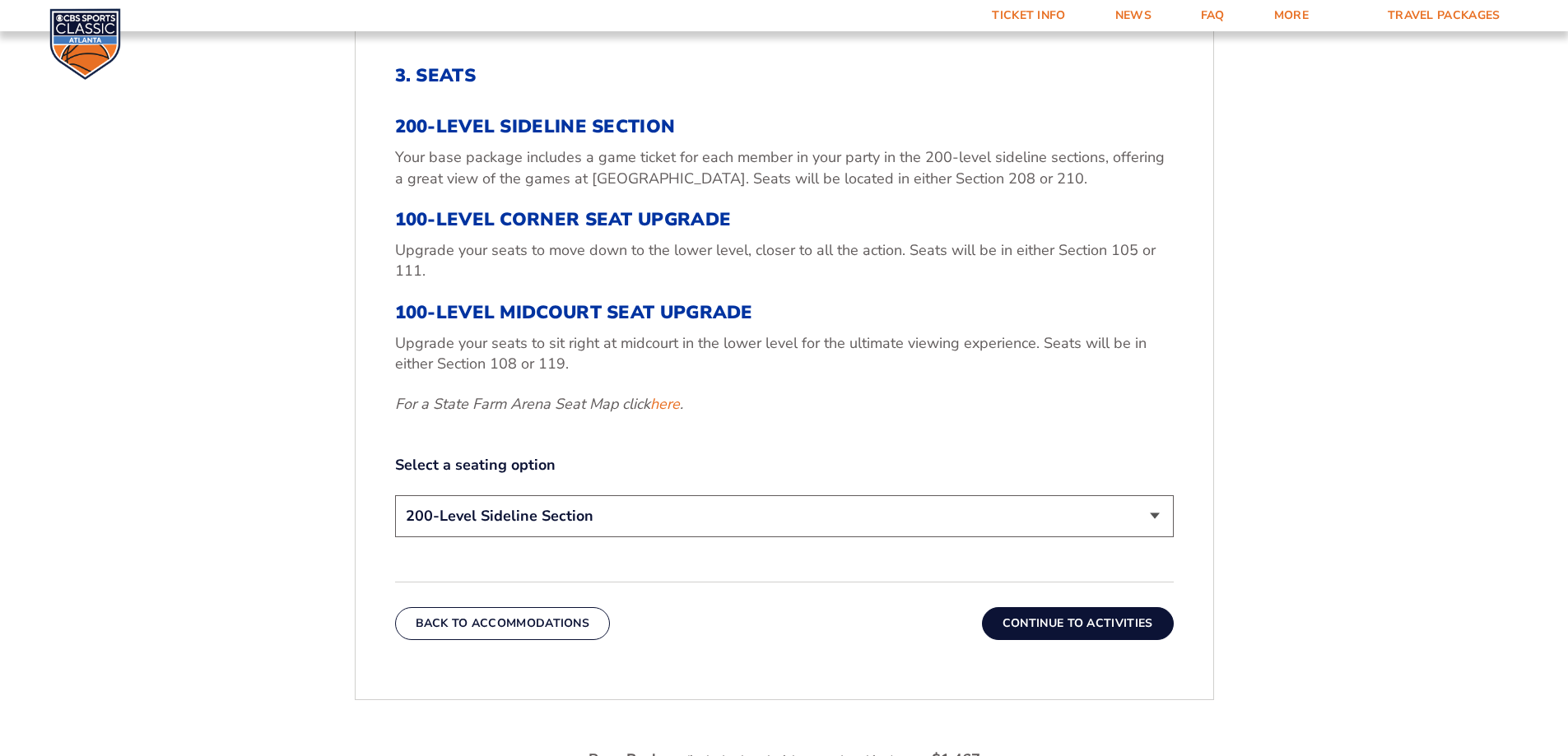
click at [662, 523] on select "200-Level Sideline Section 100-Level Corner Seat Upgrade (+$120 per person) 100…" at bounding box center [784, 516] width 779 height 42
select select "100-Level Corner Seat Upgrade"
click at [395, 496] on select "200-Level Sideline Section 100-Level Corner Seat Upgrade (+$120 per person) 100…" at bounding box center [784, 516] width 779 height 42
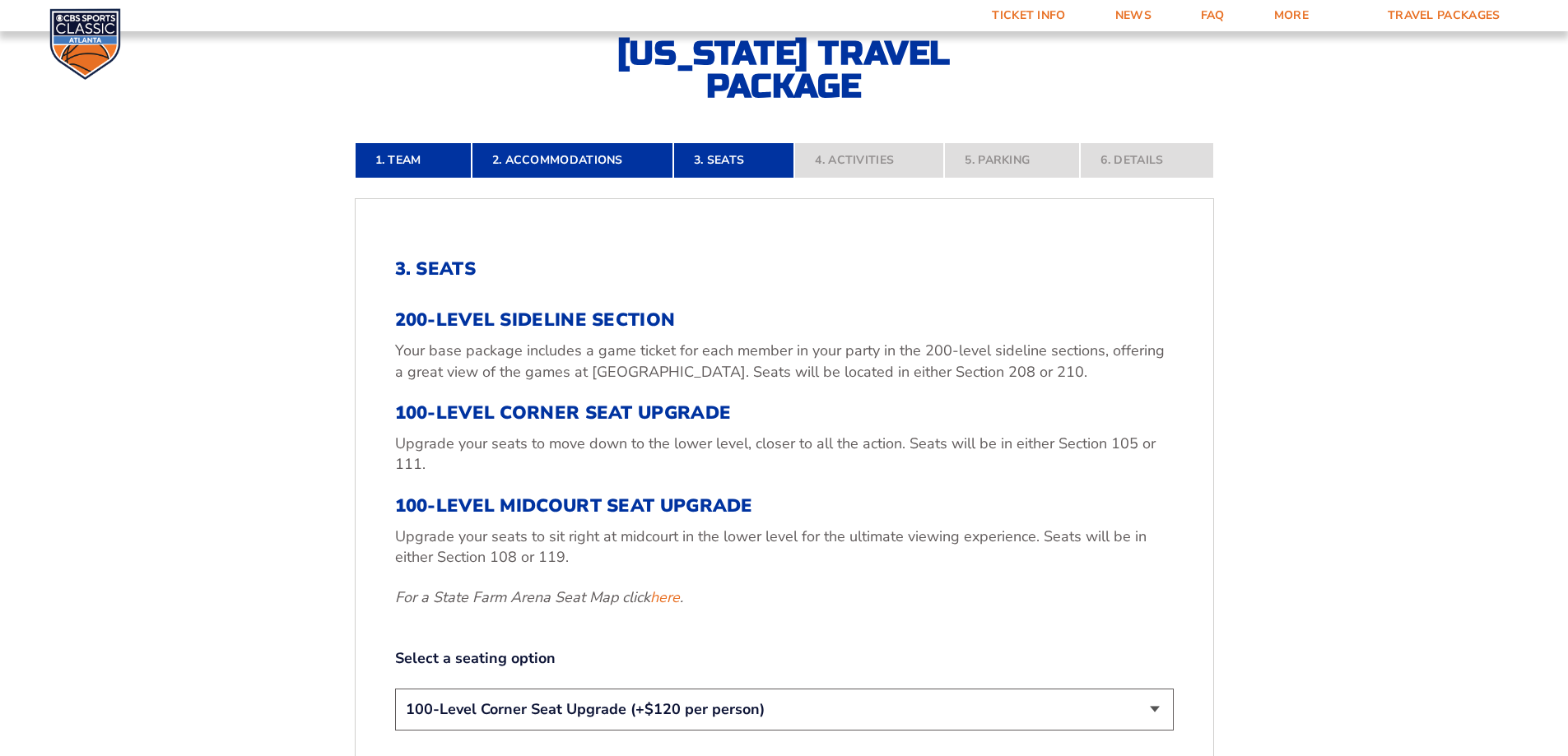
scroll to position [494, 0]
